Goal: Find specific page/section: Find specific page/section

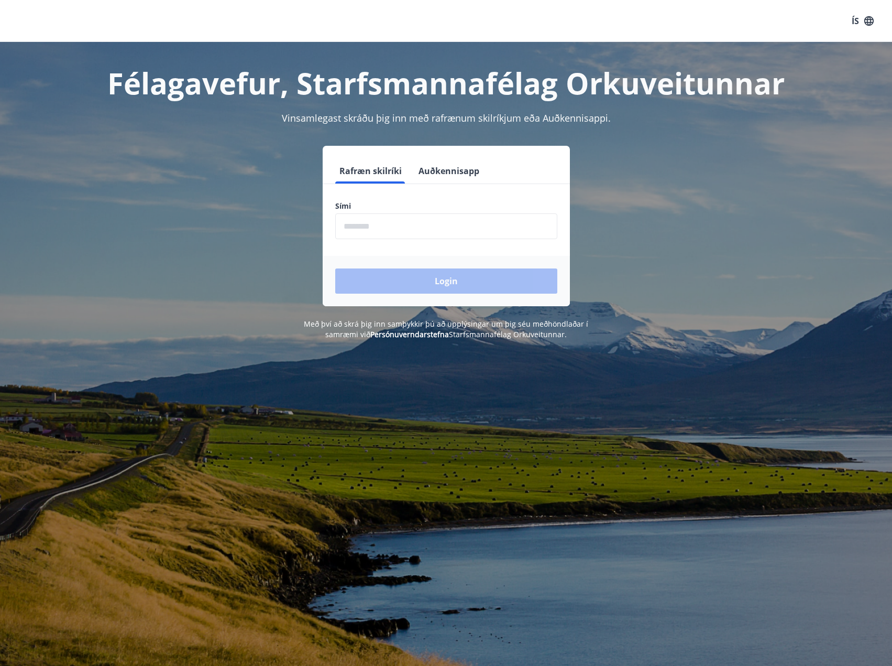
click at [427, 219] on input "phone" at bounding box center [446, 226] width 222 height 26
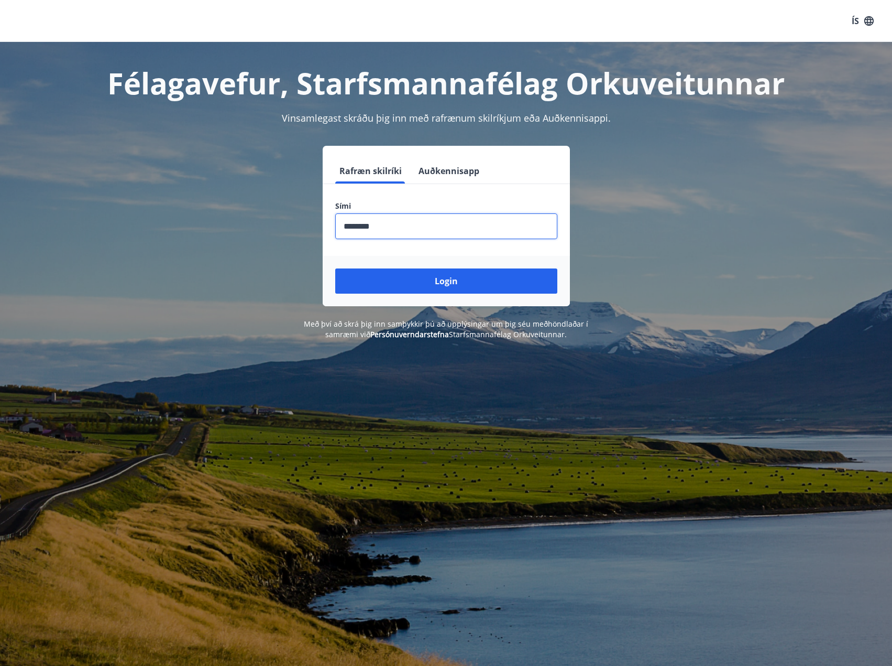
type input "********"
click at [335, 268] on button "Login" at bounding box center [446, 280] width 222 height 25
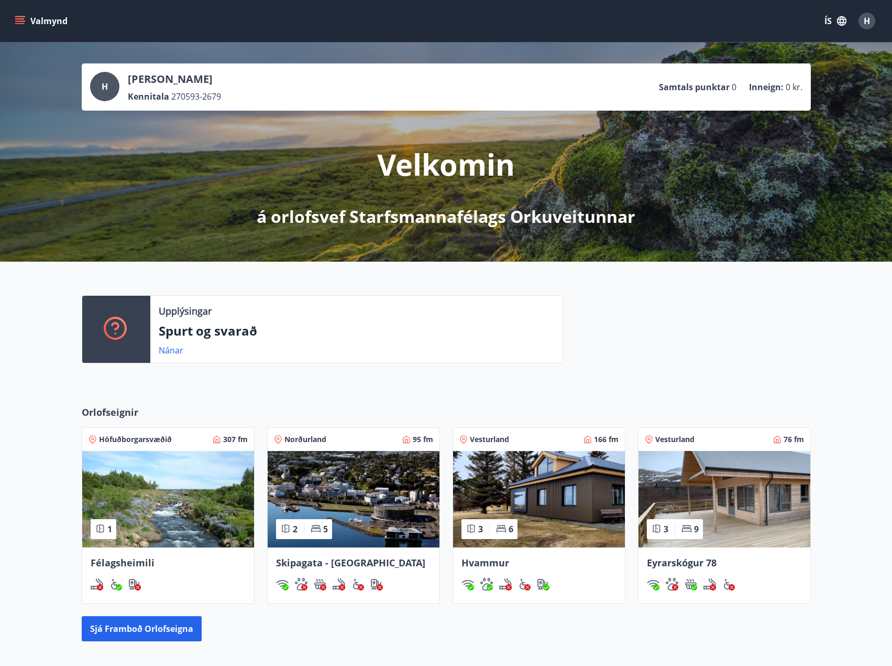
click at [20, 17] on icon "menu" at bounding box center [21, 16] width 12 height 1
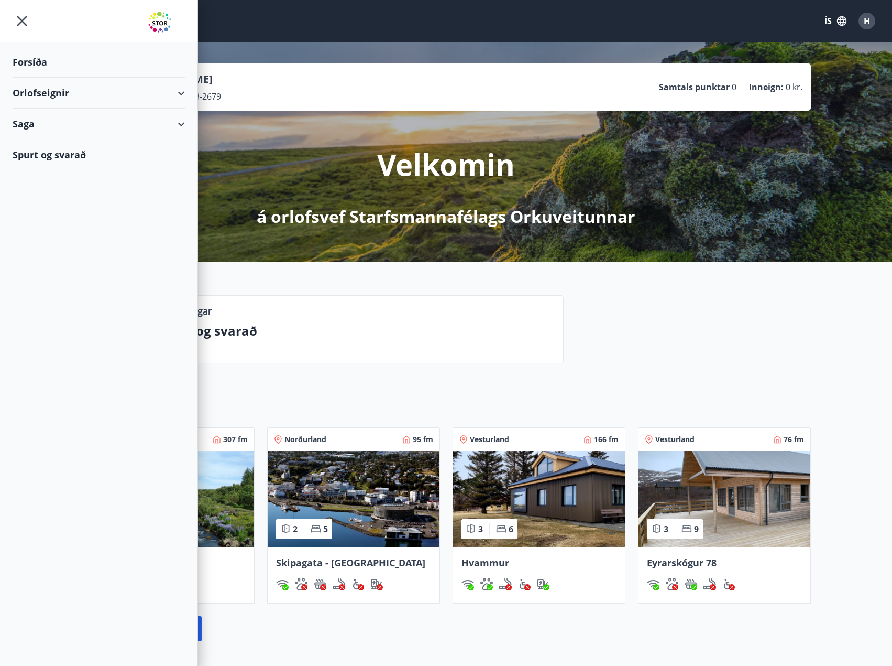
click at [63, 89] on div "Orlofseignir" at bounding box center [99, 93] width 172 height 31
click at [60, 121] on div "Framboð" at bounding box center [99, 119] width 156 height 22
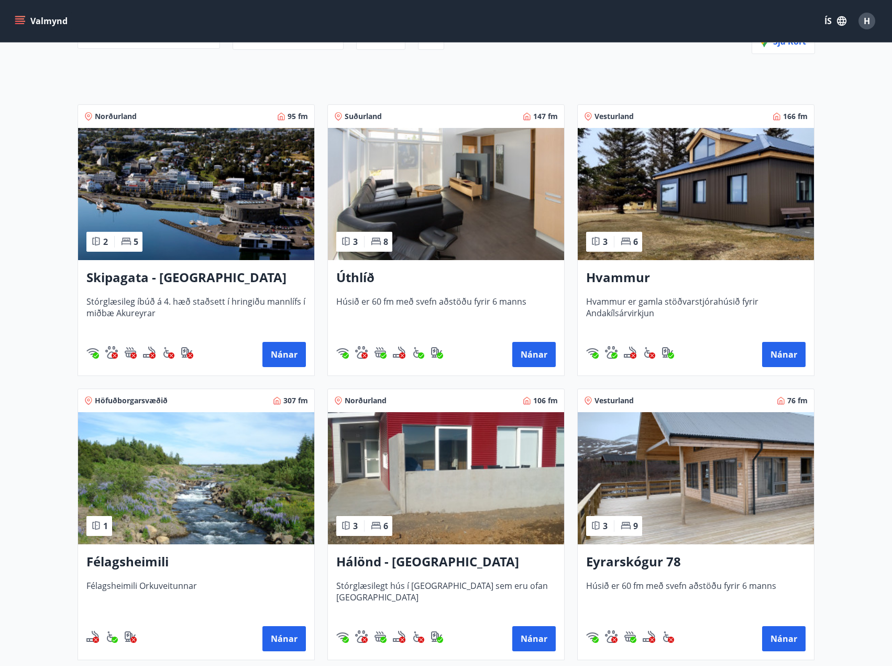
scroll to position [164, 0]
